Goal: Obtain resource: Obtain resource

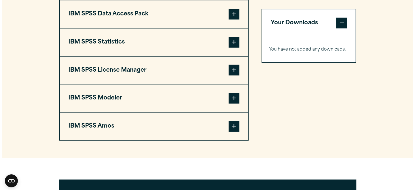
scroll to position [439, 0]
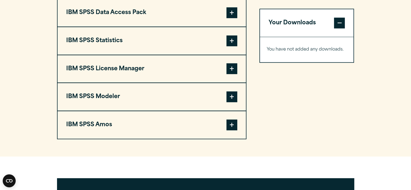
click at [232, 12] on span at bounding box center [231, 12] width 11 height 11
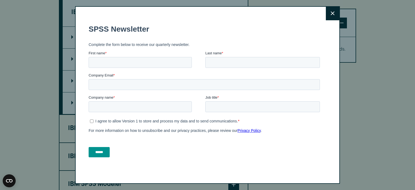
click at [330, 16] on button "Close" at bounding box center [333, 14] width 14 height 14
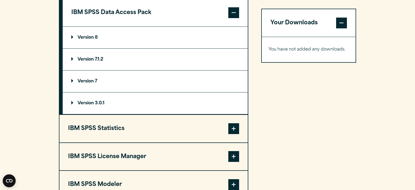
scroll to position [438, 0]
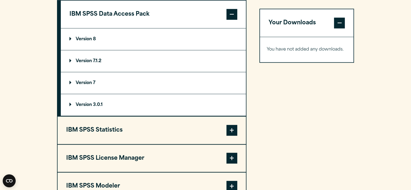
click at [95, 104] on p "Version 3.0.1" at bounding box center [85, 105] width 33 height 4
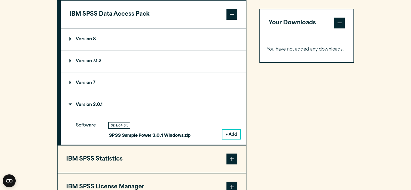
click at [233, 134] on button "+ Add" at bounding box center [231, 134] width 18 height 9
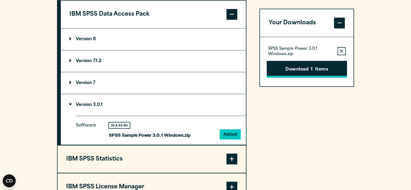
click at [306, 71] on button "Download 1 Items" at bounding box center [307, 69] width 80 height 17
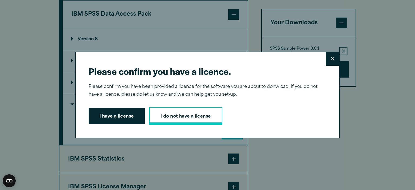
click at [177, 118] on link "I do not have a license" at bounding box center [185, 116] width 73 height 18
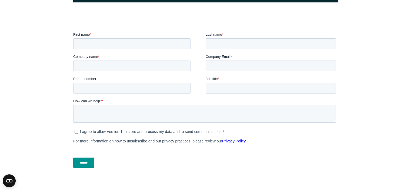
scroll to position [159, 0]
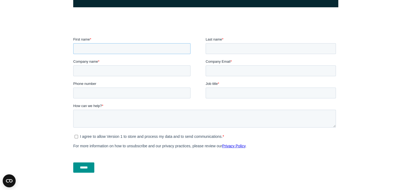
click at [118, 49] on input "First name *" at bounding box center [131, 48] width 117 height 11
type input "******"
click at [220, 49] on input "Last name *" at bounding box center [270, 48] width 130 height 11
type input "*******"
click at [99, 69] on input "Company name *" at bounding box center [131, 70] width 117 height 11
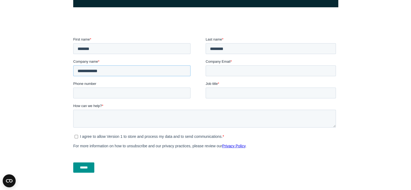
type input "**********"
click at [233, 74] on input "Company Email *" at bounding box center [270, 70] width 130 height 11
